Goal: Task Accomplishment & Management: Manage account settings

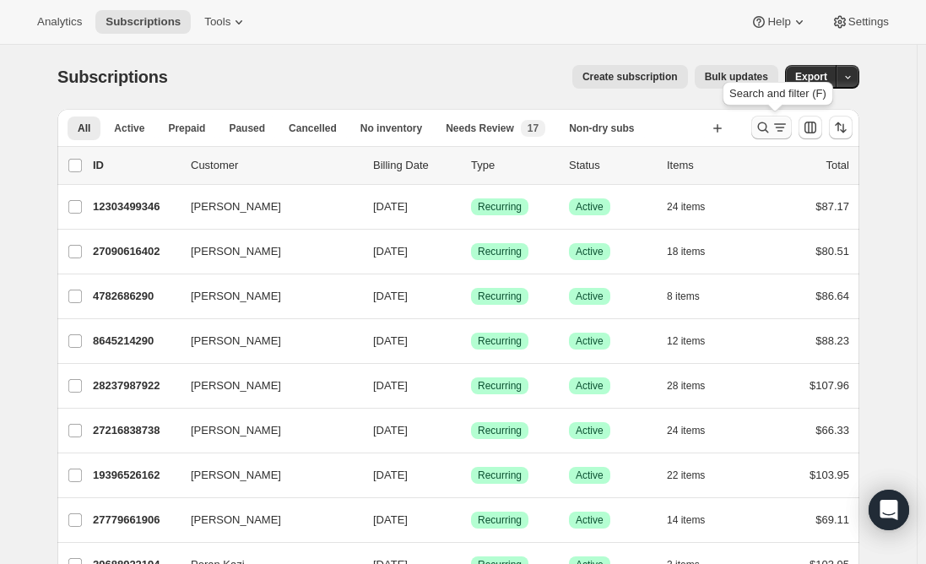
click at [769, 129] on icon "Search and filter results" at bounding box center [763, 127] width 11 height 11
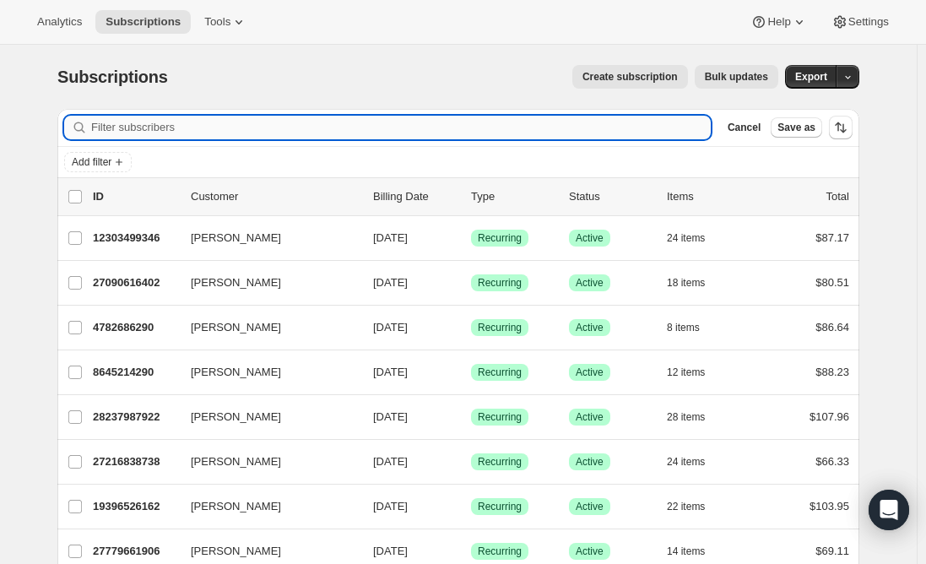
click at [139, 128] on input "Filter subscribers" at bounding box center [401, 128] width 620 height 24
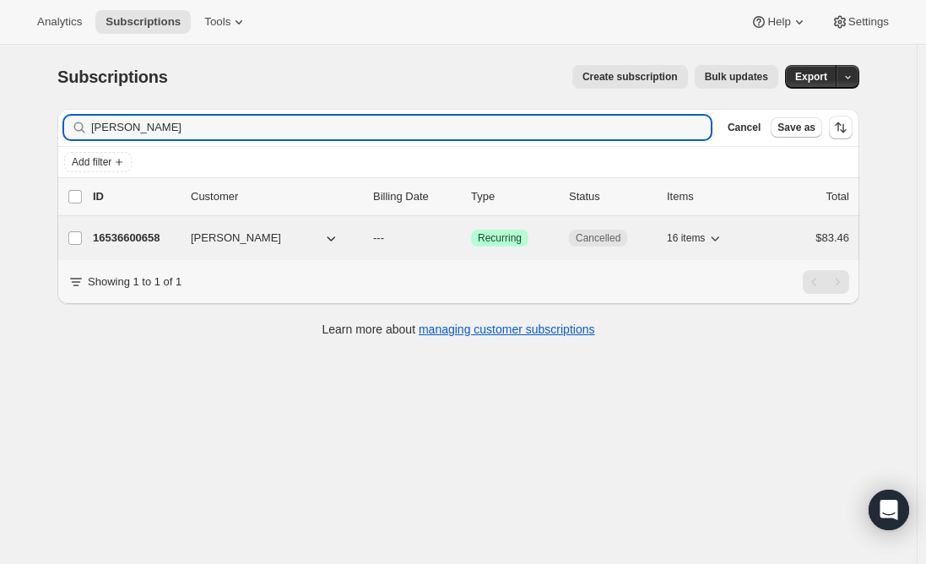
type input "[PERSON_NAME]"
click at [133, 241] on p "16536600658" at bounding box center [135, 238] width 84 height 17
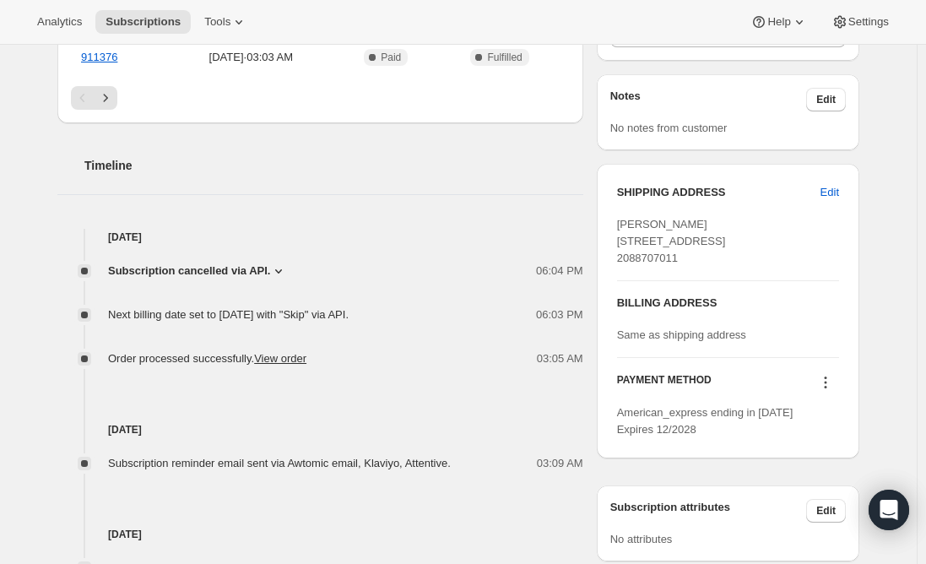
scroll to position [591, 0]
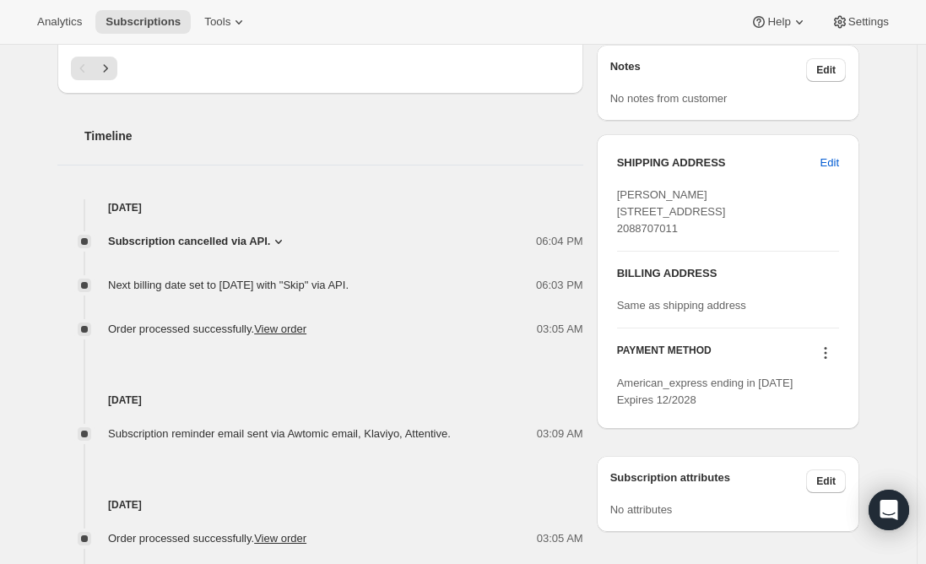
click at [257, 238] on span "Subscription cancelled via API." at bounding box center [189, 241] width 162 height 17
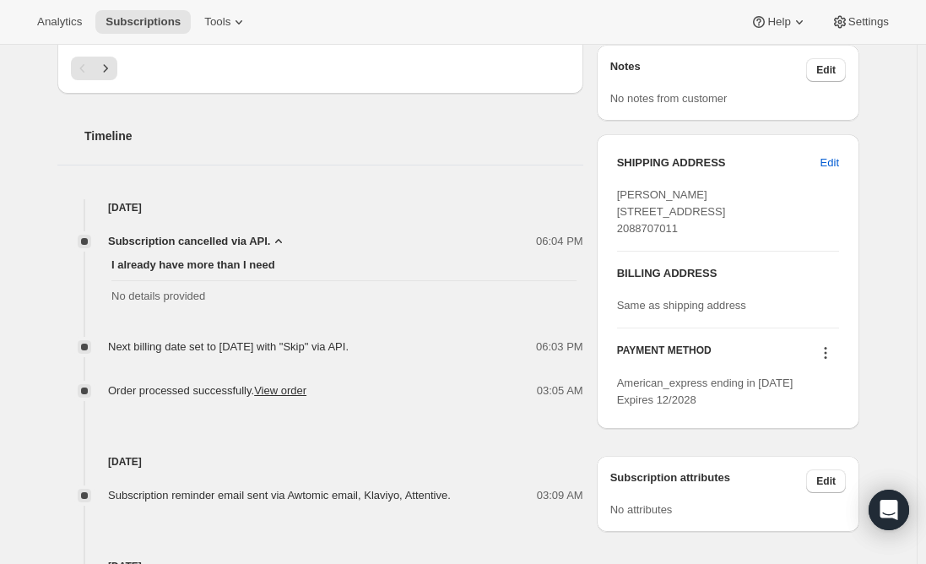
click at [263, 239] on span "Subscription cancelled via API." at bounding box center [189, 241] width 162 height 17
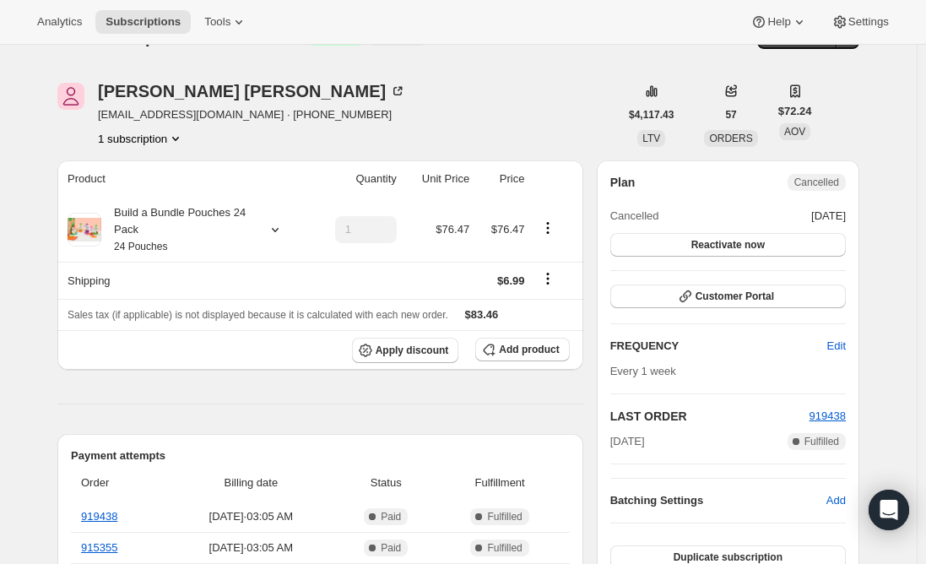
scroll to position [0, 0]
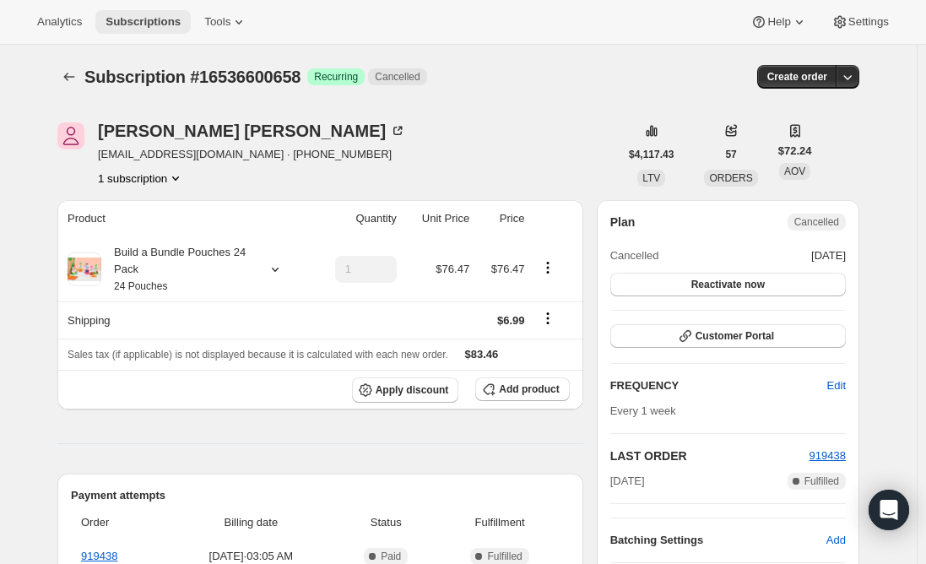
click at [138, 23] on span "Subscriptions" at bounding box center [143, 22] width 75 height 14
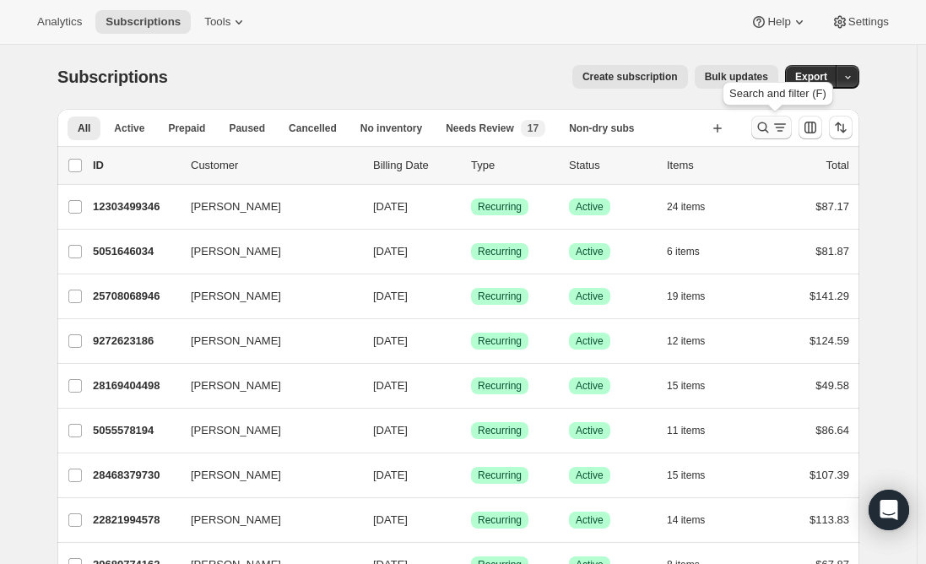
click at [777, 122] on icon "Search and filter results" at bounding box center [779, 127] width 17 height 17
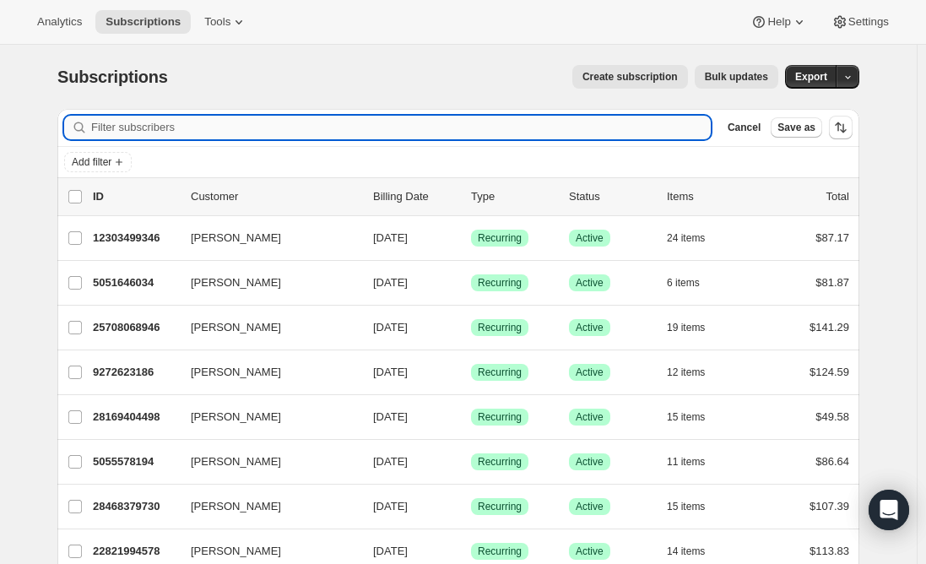
click at [271, 134] on input "Filter subscribers" at bounding box center [401, 128] width 620 height 24
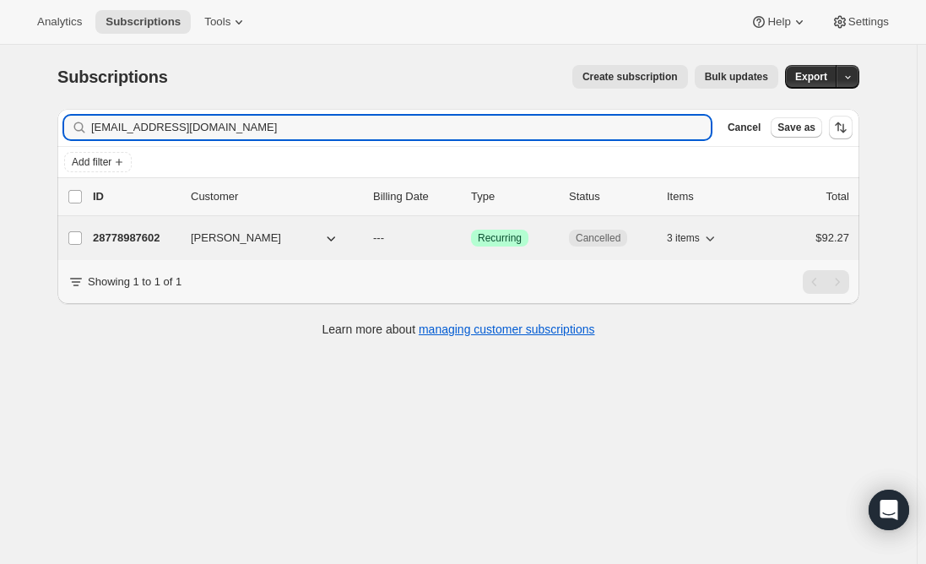
type input "[EMAIL_ADDRESS][DOMAIN_NAME]"
click at [131, 241] on p "28778987602" at bounding box center [135, 238] width 84 height 17
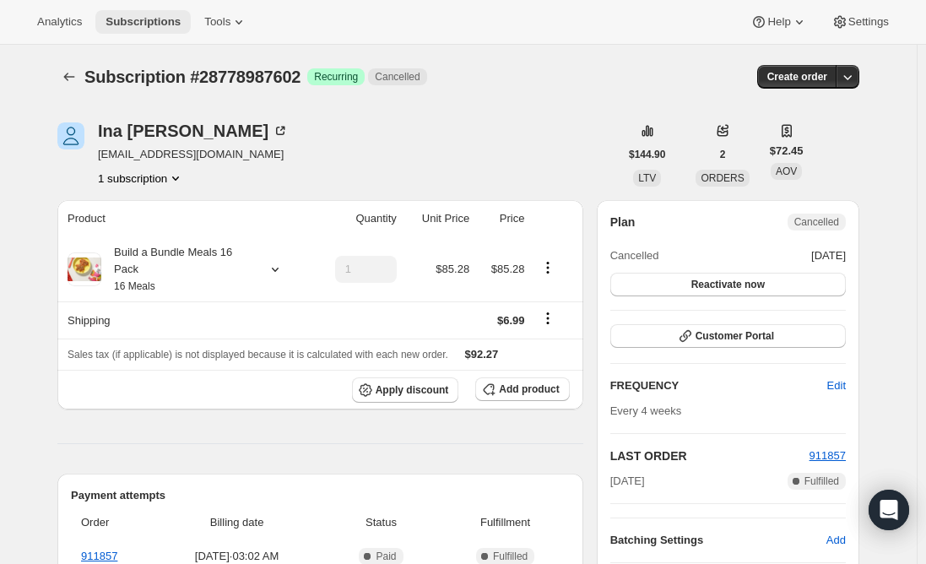
click at [121, 27] on span "Subscriptions" at bounding box center [143, 22] width 75 height 14
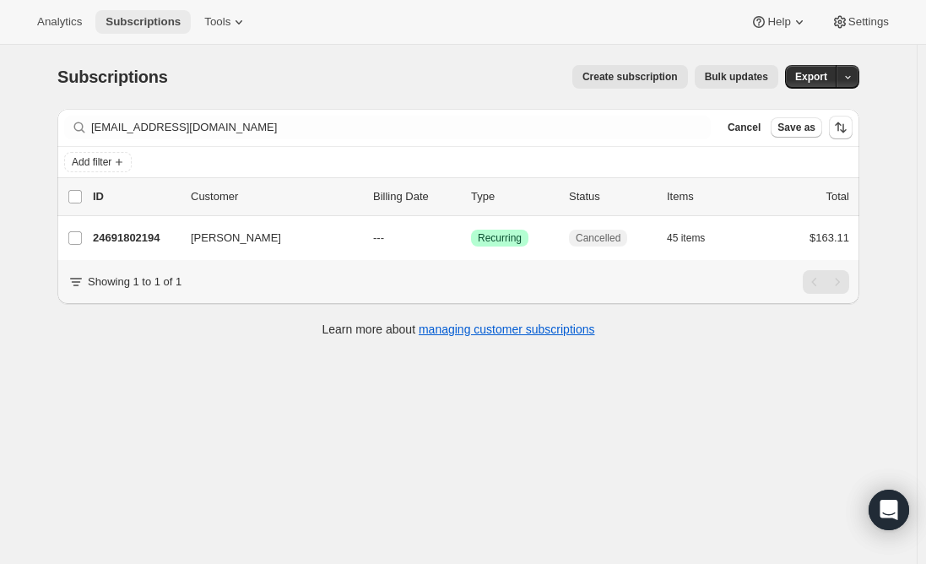
click at [122, 19] on span "Subscriptions" at bounding box center [143, 22] width 75 height 14
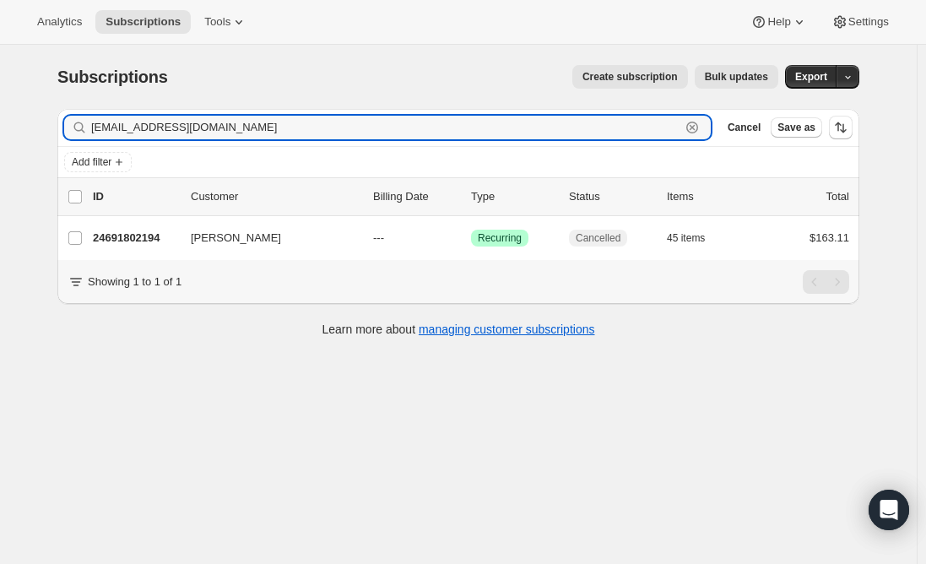
drag, startPoint x: 272, startPoint y: 127, endPoint x: -18, endPoint y: 157, distance: 291.0
click at [0, 157] on html "Analytics Subscriptions Tools Help Settings Skip to content Subscriptions. This…" at bounding box center [463, 282] width 926 height 564
paste input "[PERSON_NAME]"
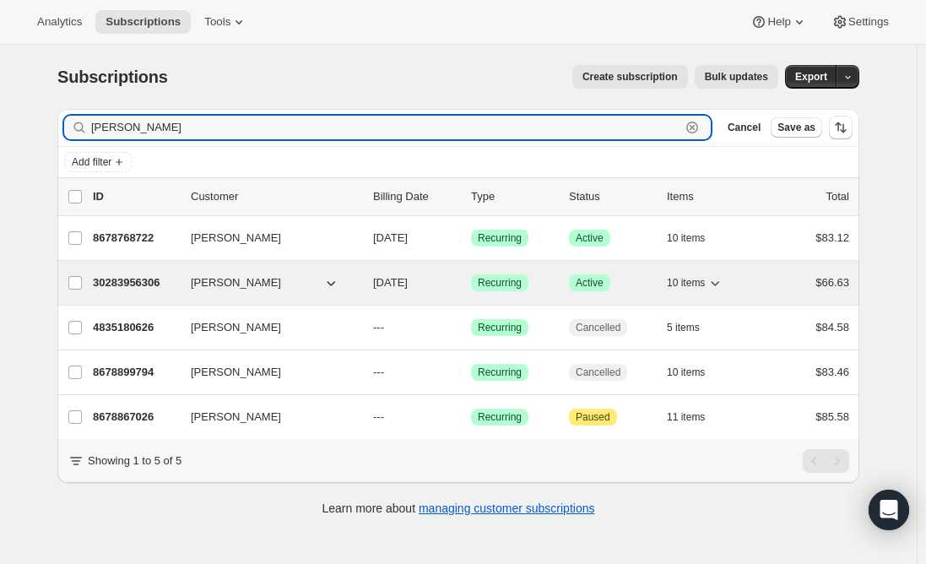
type input "[PERSON_NAME]"
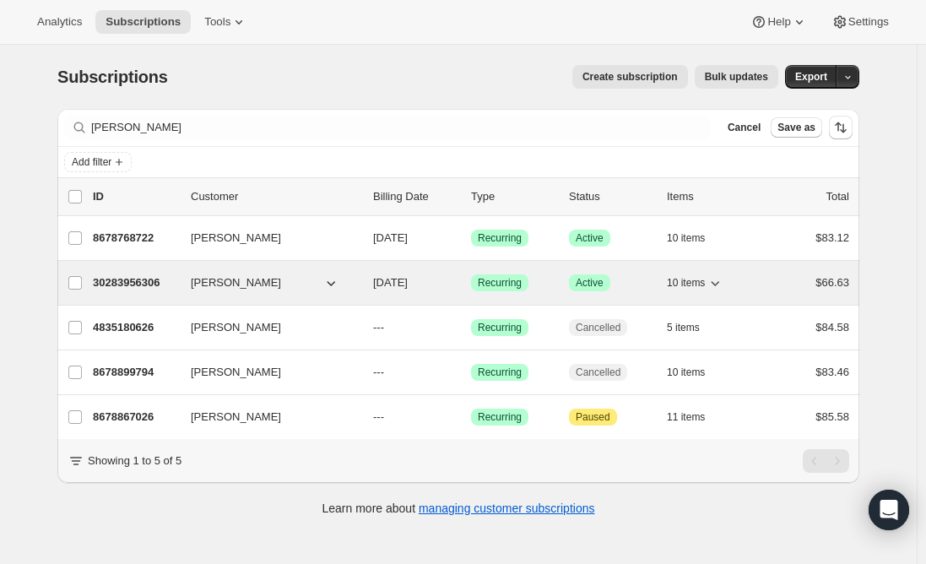
click at [115, 280] on p "30283956306" at bounding box center [135, 282] width 84 height 17
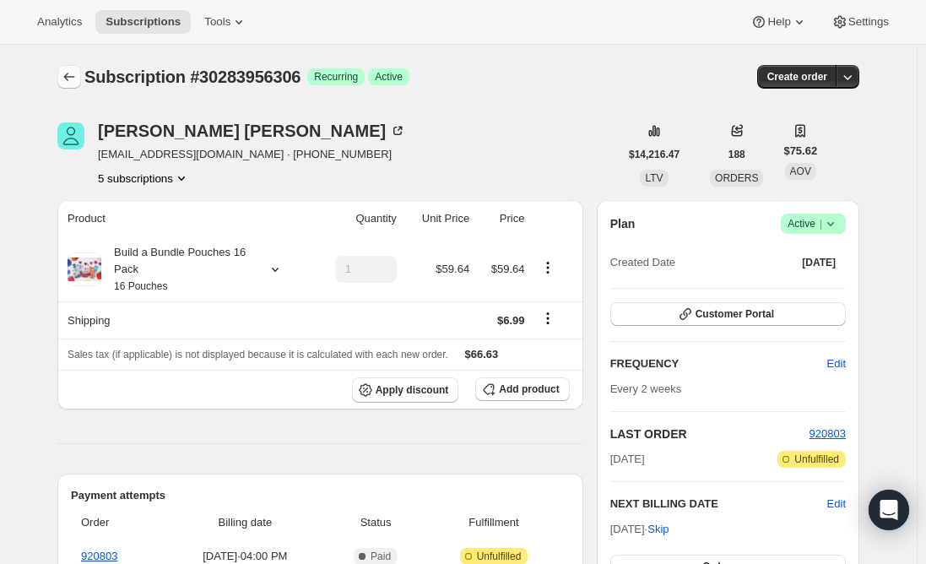
click at [74, 79] on icon "Subscriptions" at bounding box center [69, 76] width 17 height 17
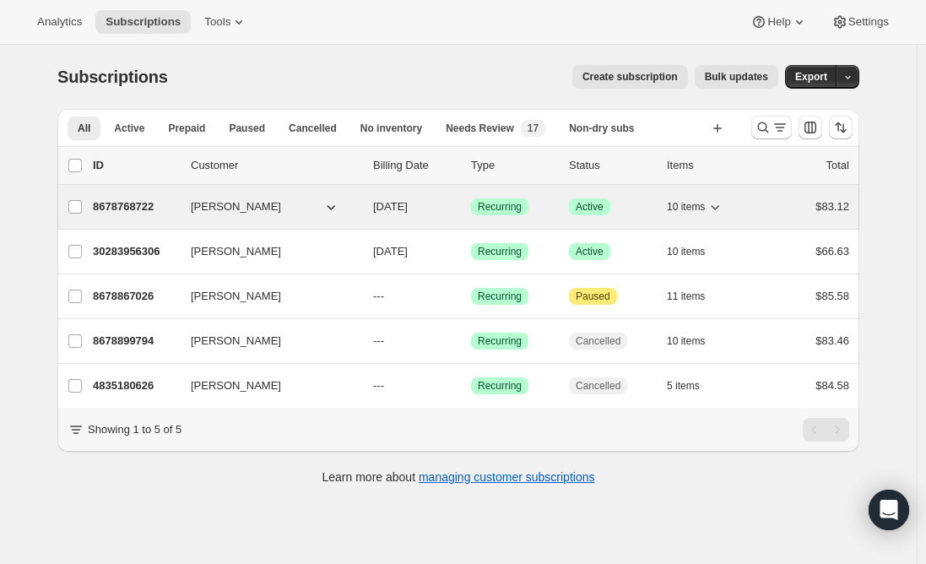
click at [114, 208] on p "8678768722" at bounding box center [135, 206] width 84 height 17
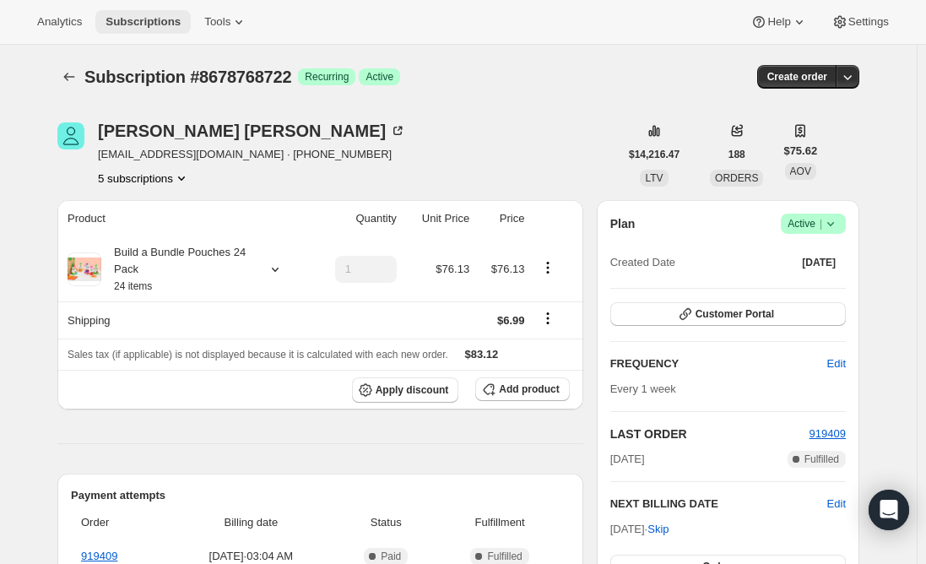
click at [140, 12] on button "Subscriptions" at bounding box center [142, 22] width 95 height 24
